Goal: Information Seeking & Learning: Check status

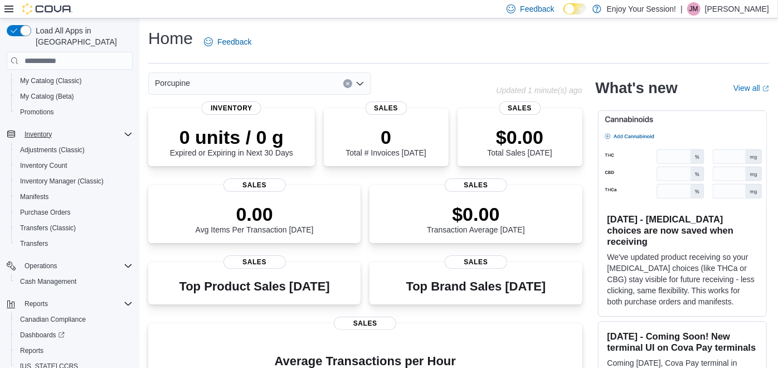
scroll to position [128, 0]
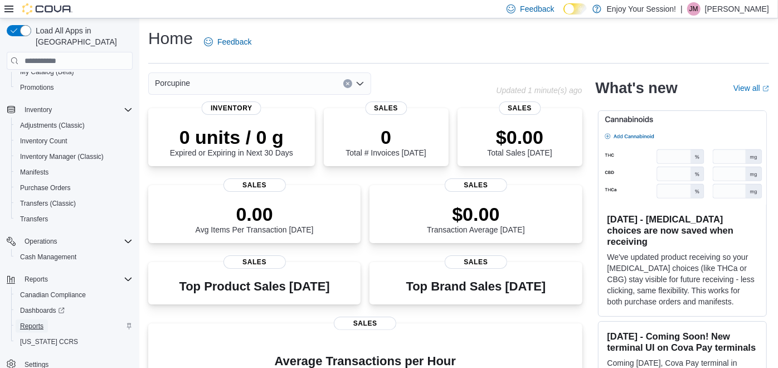
click at [33, 322] on span "Reports" at bounding box center [31, 326] width 23 height 9
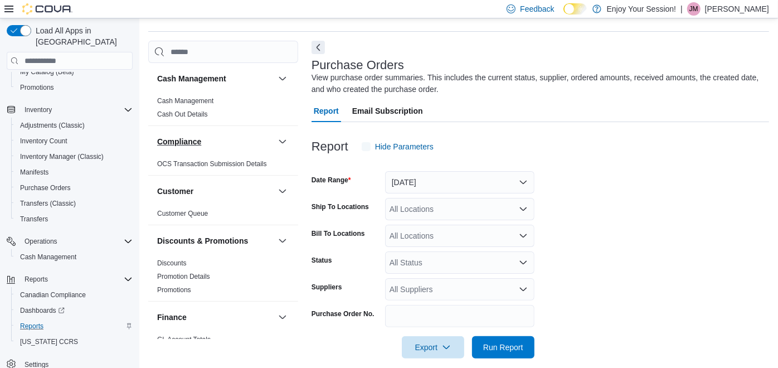
scroll to position [37, 0]
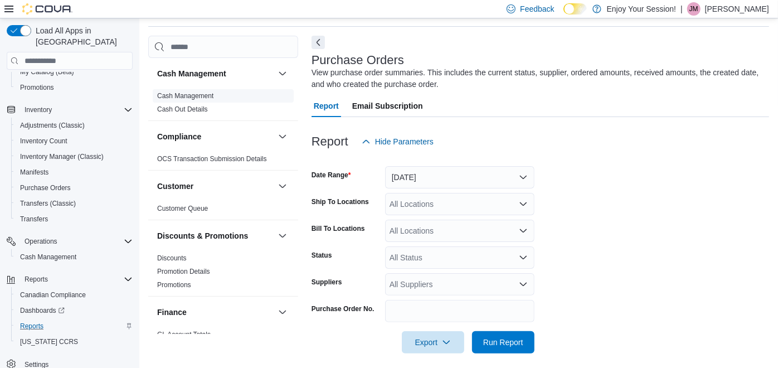
click at [196, 95] on link "Cash Management" at bounding box center [185, 96] width 56 height 8
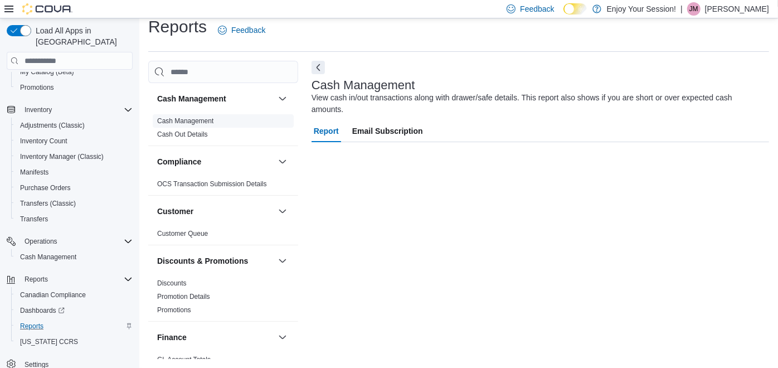
scroll to position [11, 0]
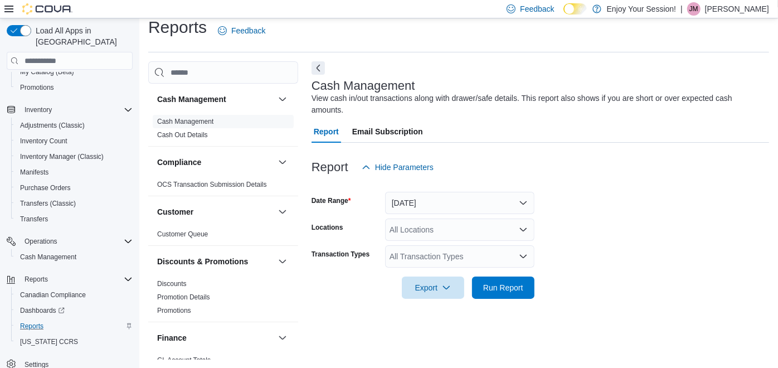
click at [446, 218] on div "All Locations" at bounding box center [459, 229] width 149 height 22
type input "****"
click at [415, 233] on span "Porcupine" at bounding box center [426, 236] width 35 height 11
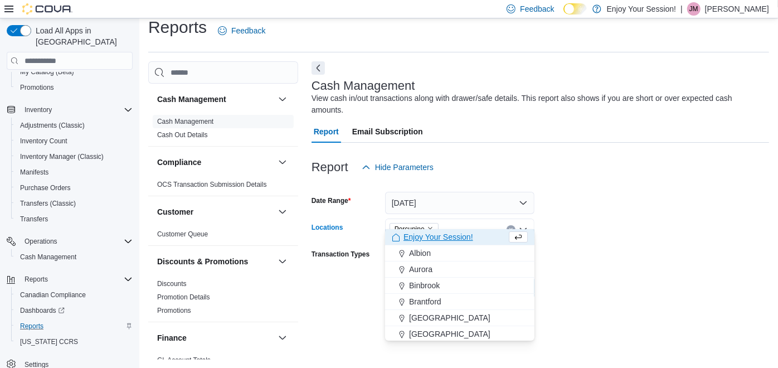
click at [629, 220] on form "Date Range [DATE] Locations Porcupine Combo box. Selected. Porcupine. Press Bac…" at bounding box center [541, 238] width 458 height 120
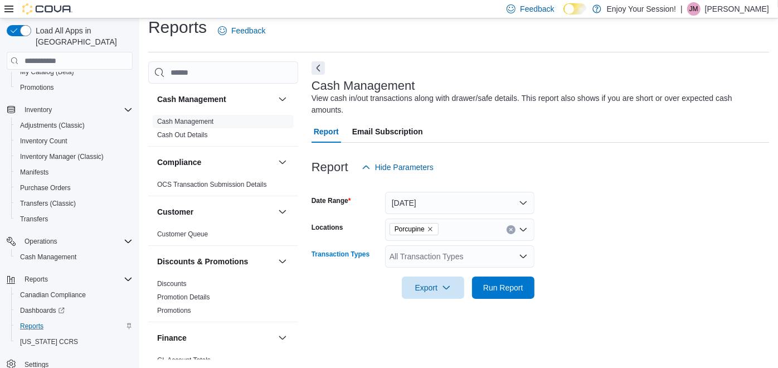
click at [505, 245] on div "All Transaction Types" at bounding box center [459, 256] width 149 height 22
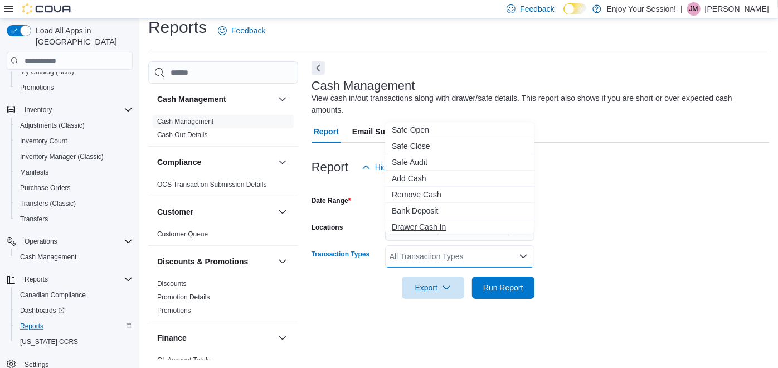
click at [430, 223] on span "Drawer Cash In" at bounding box center [460, 226] width 136 height 11
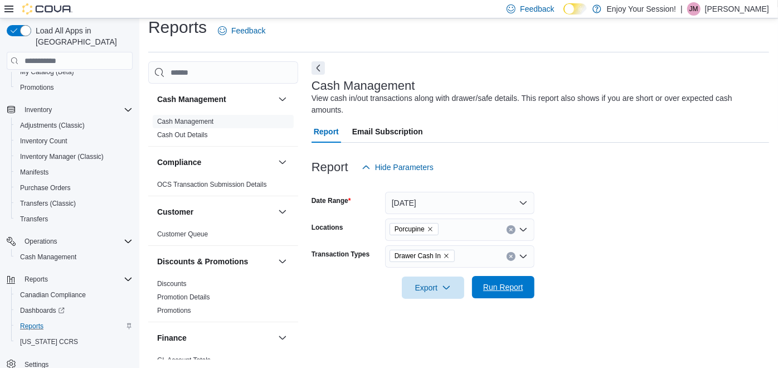
click at [493, 281] on span "Run Report" at bounding box center [503, 286] width 40 height 11
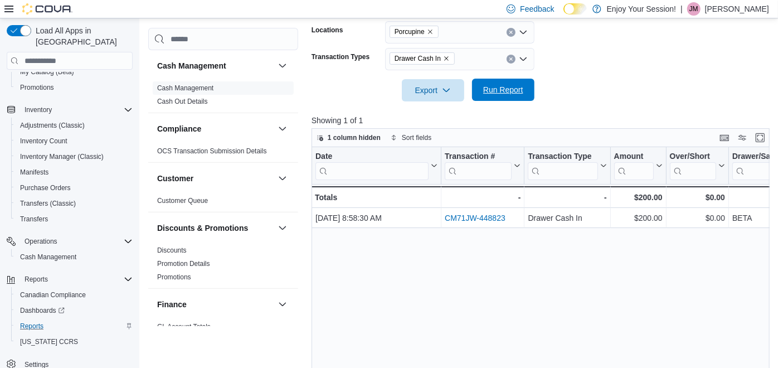
scroll to position [196, 0]
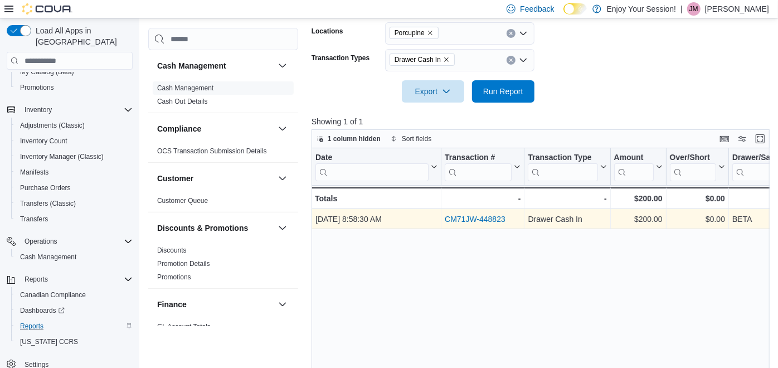
click at [476, 220] on link "CM71JW-448823" at bounding box center [475, 219] width 61 height 9
